Goal: Find specific page/section: Find specific page/section

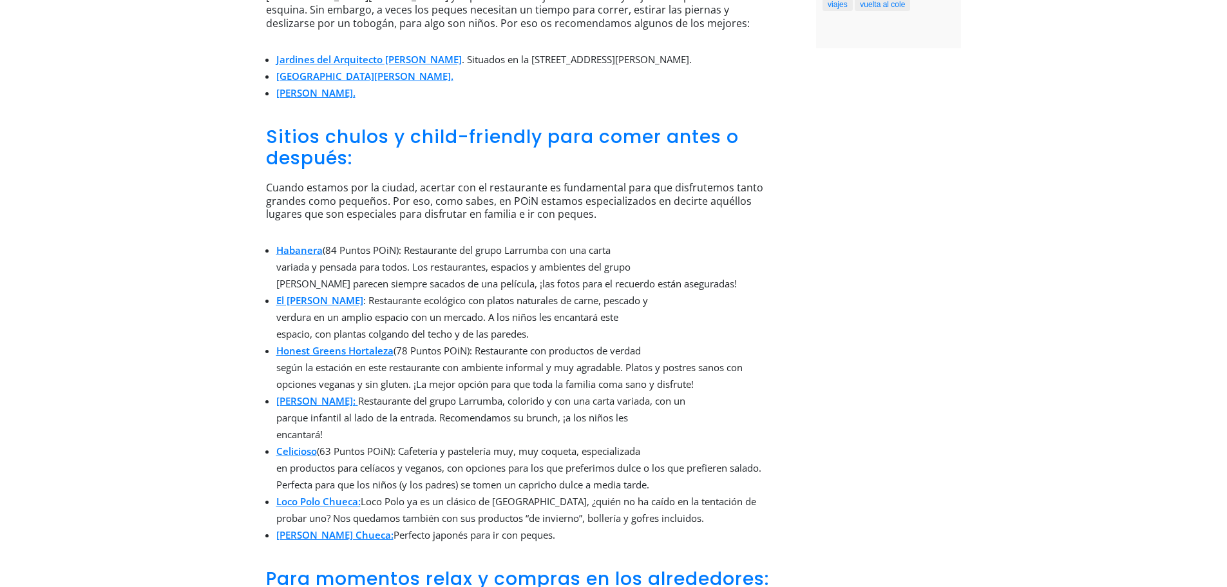
scroll to position [876, 0]
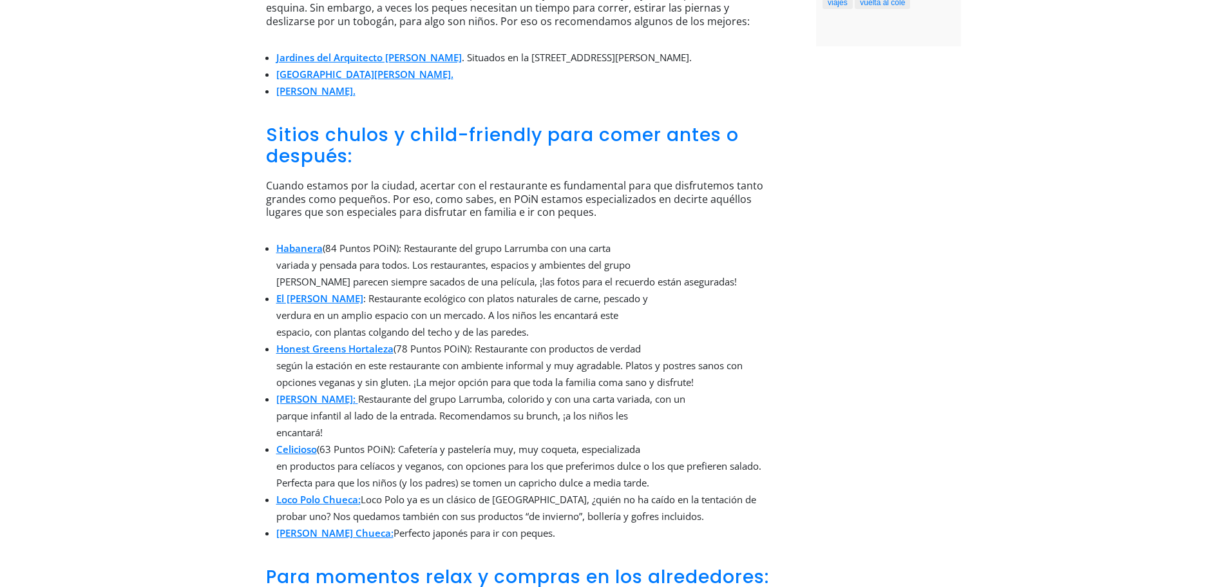
click at [301, 443] on link "Celicioso" at bounding box center [296, 449] width 41 height 13
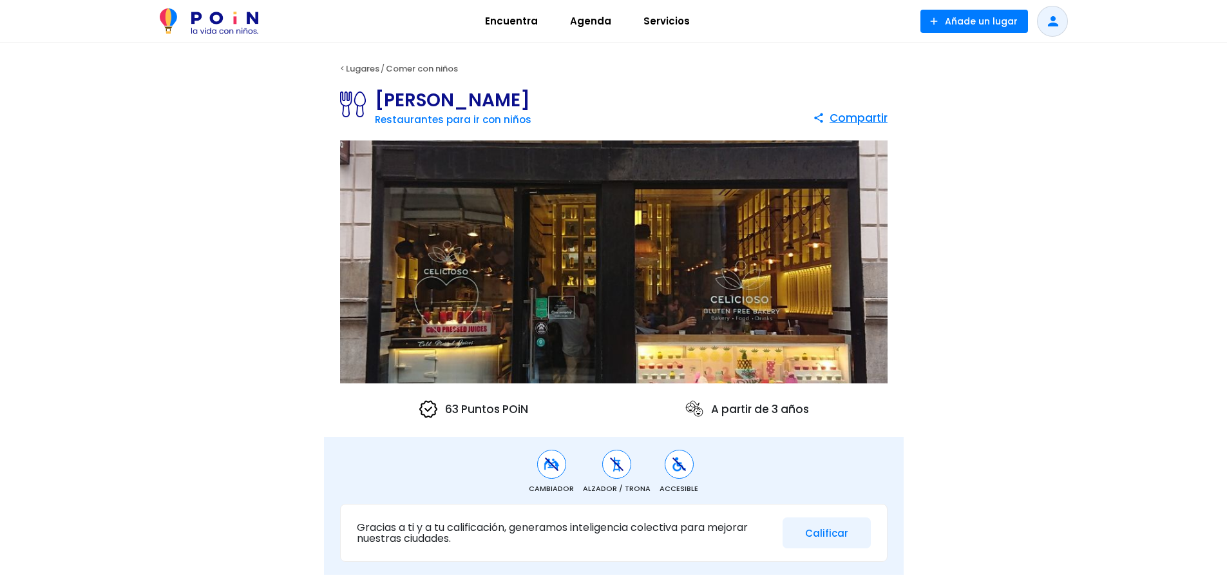
click at [490, 419] on p "63 Puntos POiN" at bounding box center [473, 409] width 110 height 21
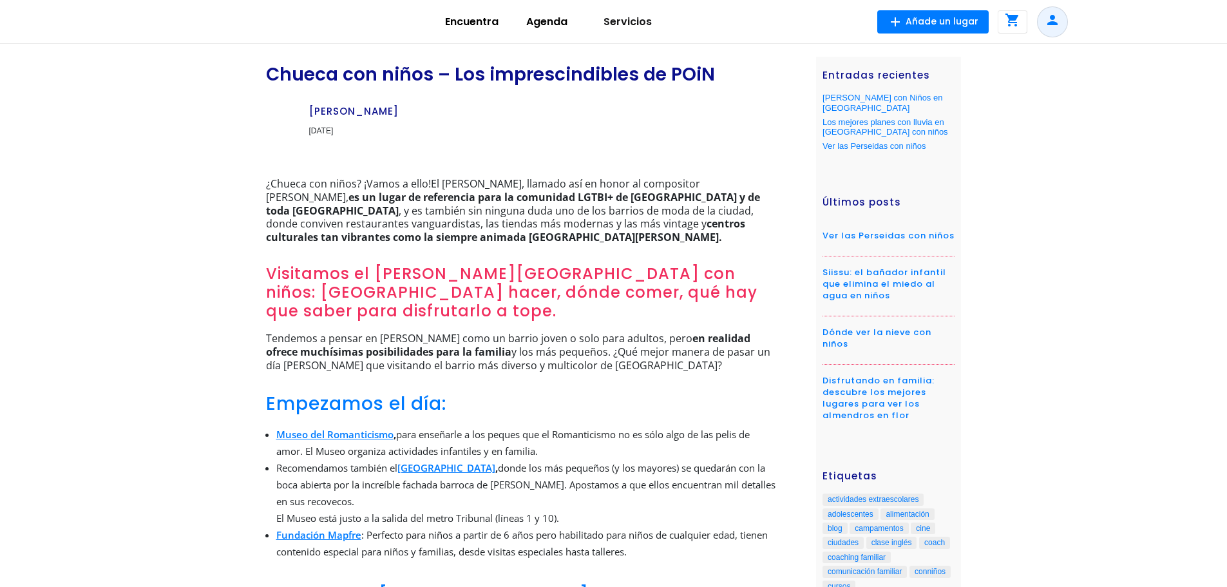
scroll to position [911, 0]
